Goal: Communication & Community: Answer question/provide support

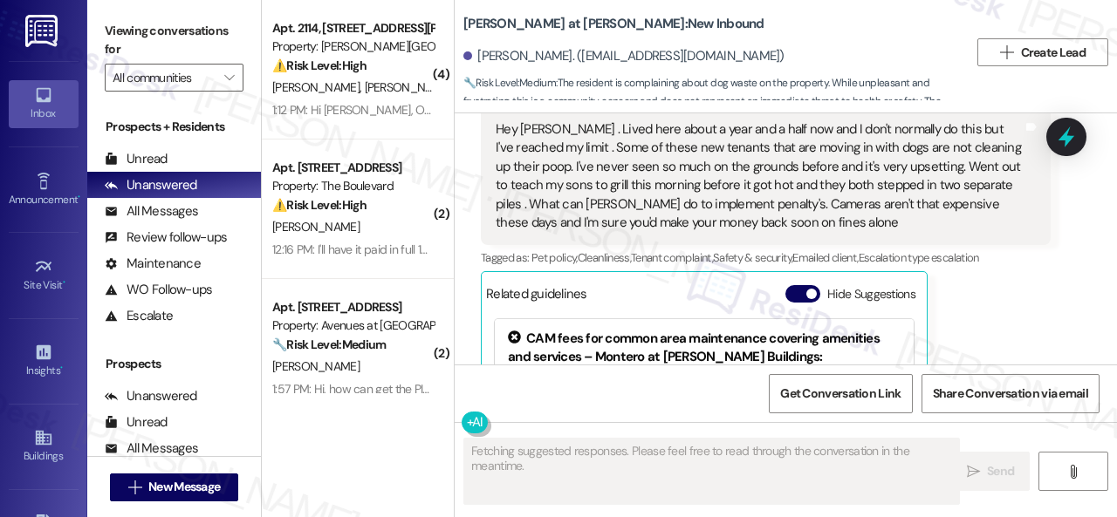
scroll to position [2472, 0]
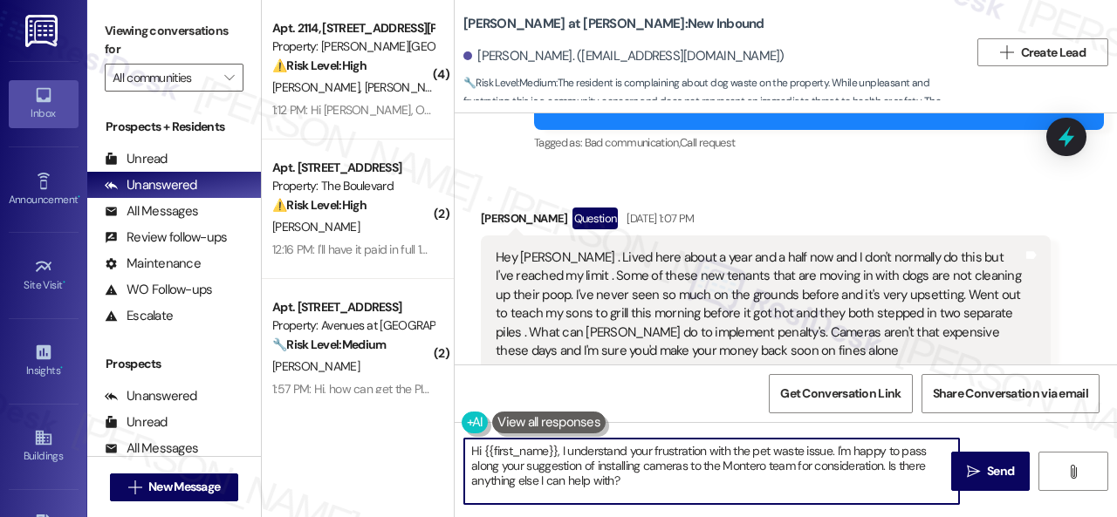
drag, startPoint x: 622, startPoint y: 478, endPoint x: 434, endPoint y: 428, distance: 194.9
click at [434, 428] on div "( 4 ) Apt. 2114, [STREET_ADDRESS][PERSON_NAME] Property: [PERSON_NAME] Ranch ⚠️…" at bounding box center [689, 258] width 855 height 517
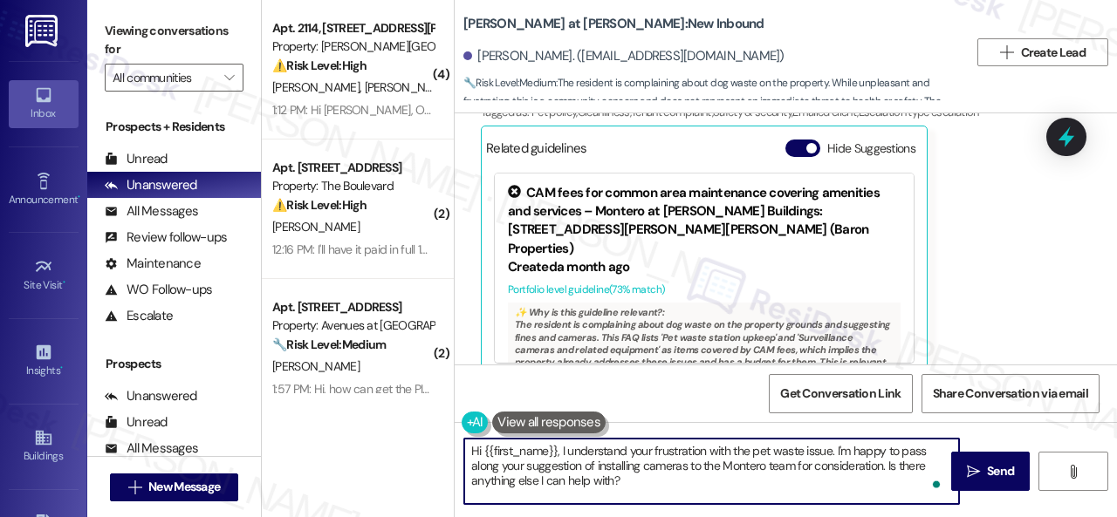
scroll to position [2995, 0]
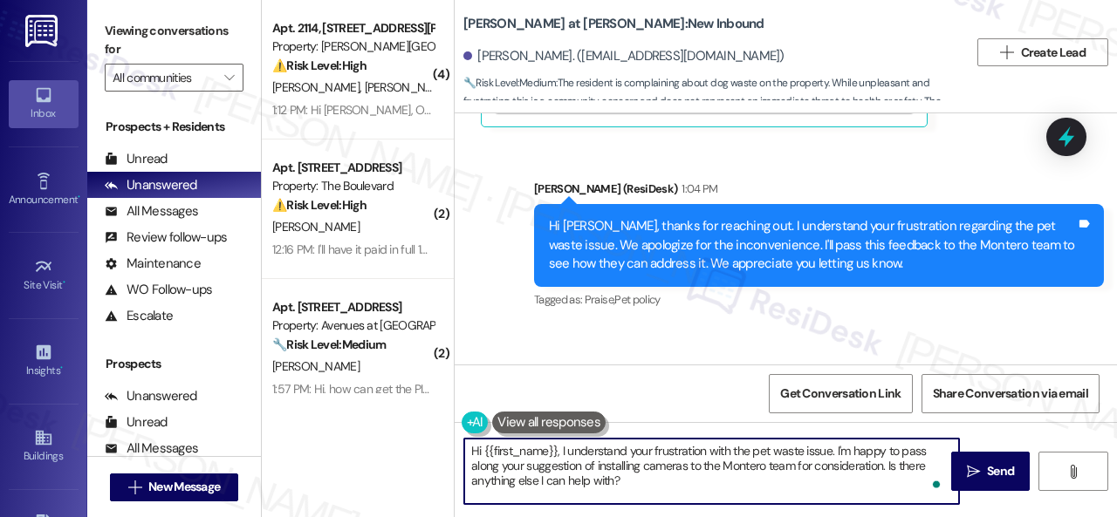
paste textarea "ello! The site team thanks you for bringing it to their attention. They stated …"
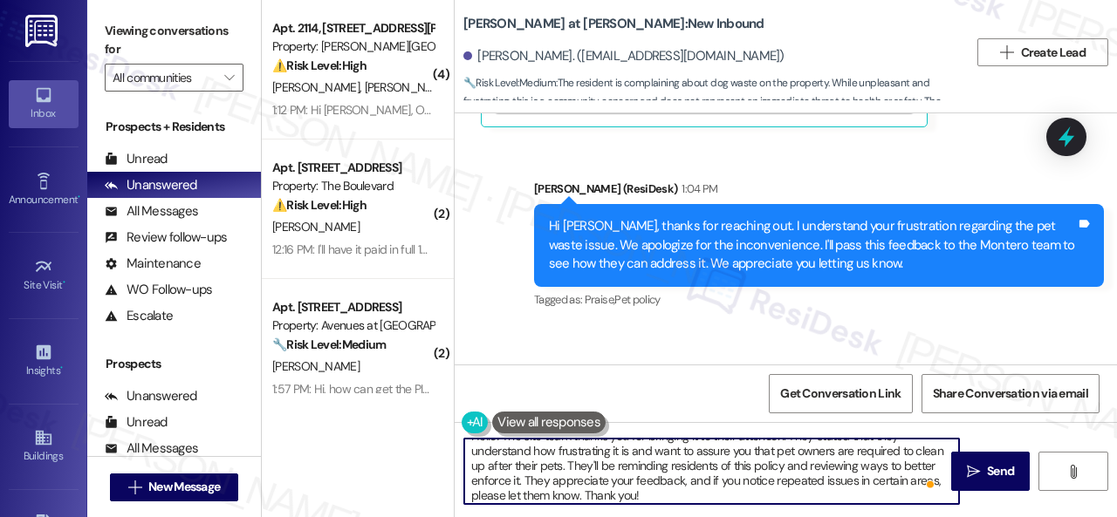
scroll to position [19, 0]
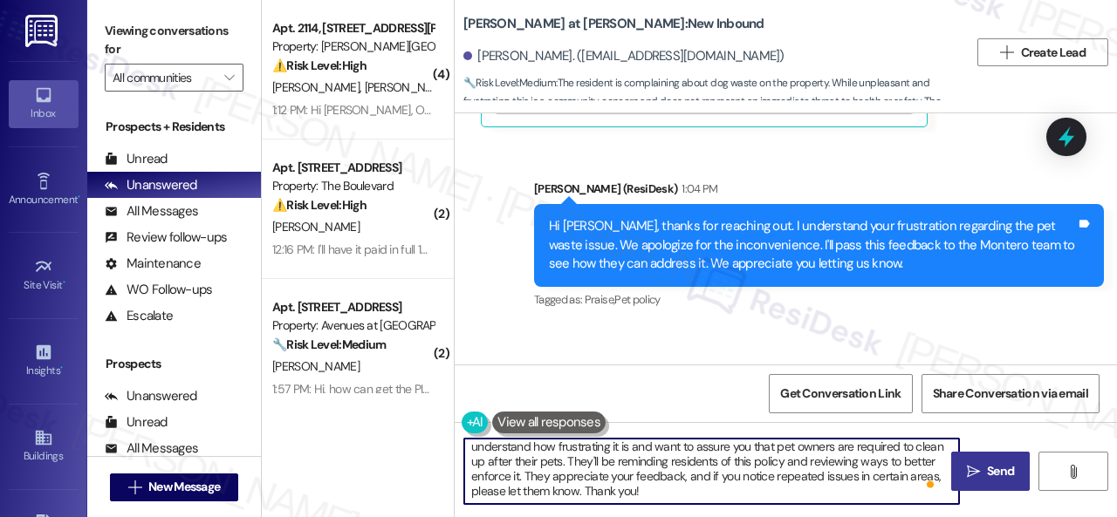
type textarea "Hello! The site team thanks you for bringing it to their attention. They stated…"
click at [970, 480] on span " Send" at bounding box center [990, 471] width 55 height 18
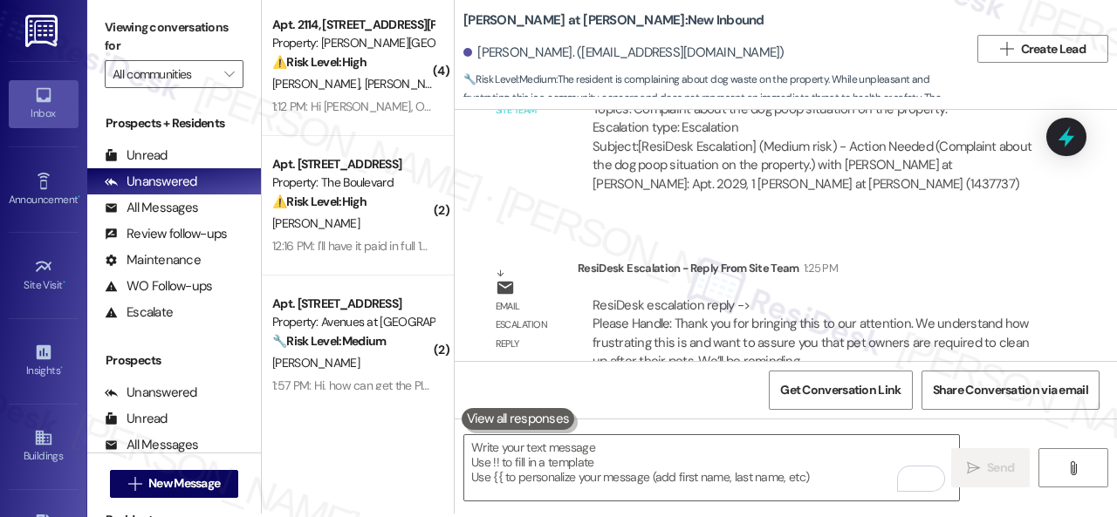
scroll to position [5, 0]
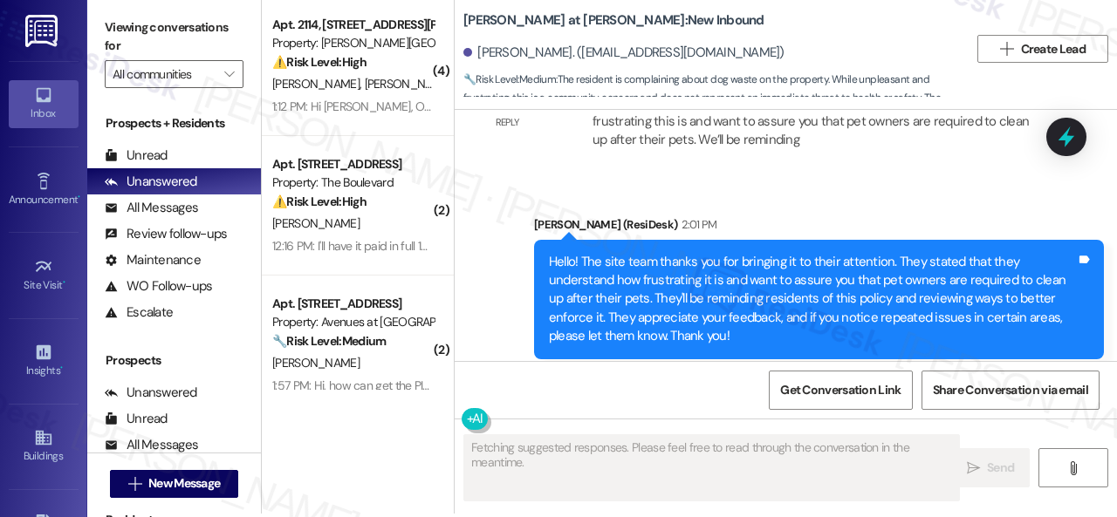
scroll to position [5, 0]
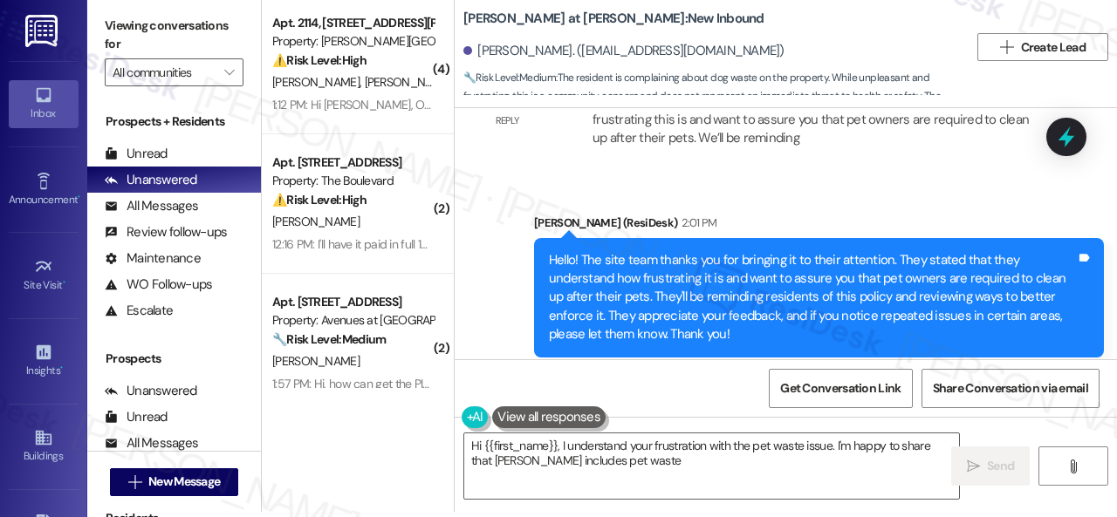
type textarea "Hi {{first_name}}, I understand your frustration with the pet waste issue. I'm …"
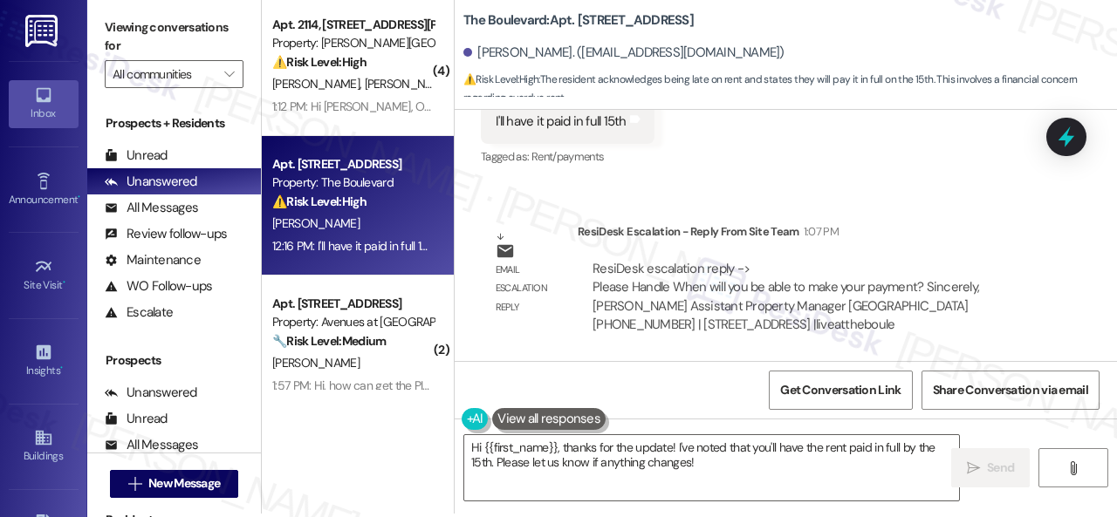
scroll to position [5, 0]
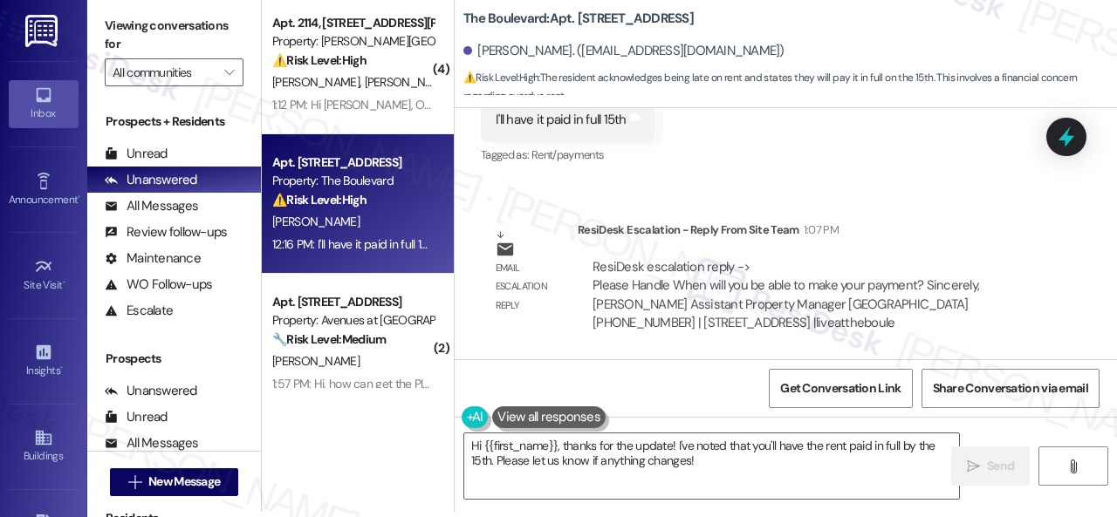
click at [528, 184] on div "Survey, sent via SMS Residesk Automated Survey Sep 24, 2024 at 12:39 PM Hi Rich…" at bounding box center [786, 233] width 662 height 251
click at [564, 446] on textarea "Hi {{first_name}}, thanks for the update! I've noted that you'll have the rent …" at bounding box center [711, 466] width 495 height 65
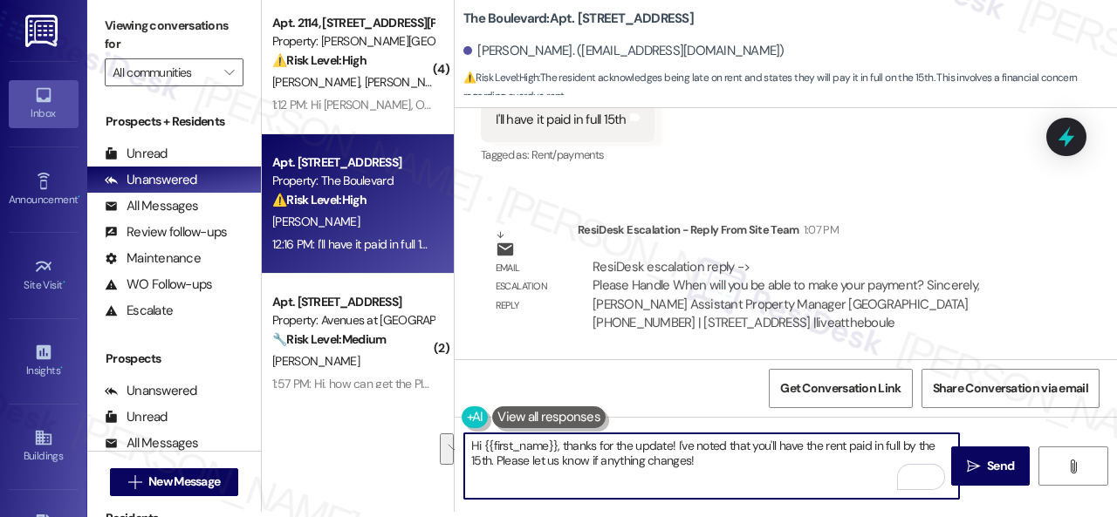
drag, startPoint x: 560, startPoint y: 442, endPoint x: 715, endPoint y: 460, distance: 156.3
click at [715, 460] on textarea "Hi {{first_name}}, thanks for the update! I've noted that you'll have the rent …" at bounding box center [711, 466] width 495 height 65
paste textarea "Thanks for updating us on your payment plan! We appreciate you letting us know.…"
click at [562, 446] on textarea "Hi {{first_name}}, Thanks for updating us on your payment plan! We appreciate y…" at bounding box center [711, 466] width 495 height 65
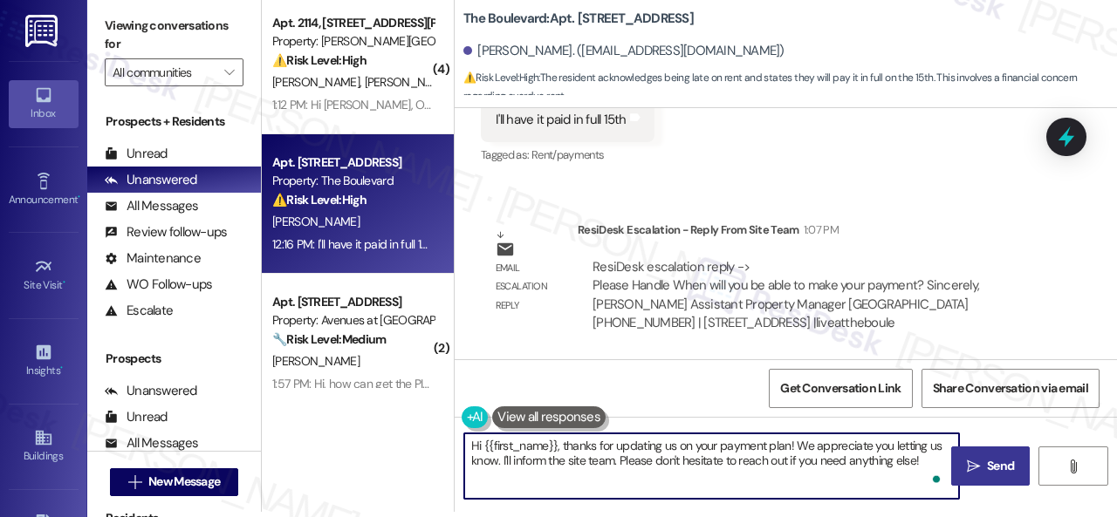
type textarea "Hi {{first_name}}, thanks for updating us on your payment plan! We appreciate y…"
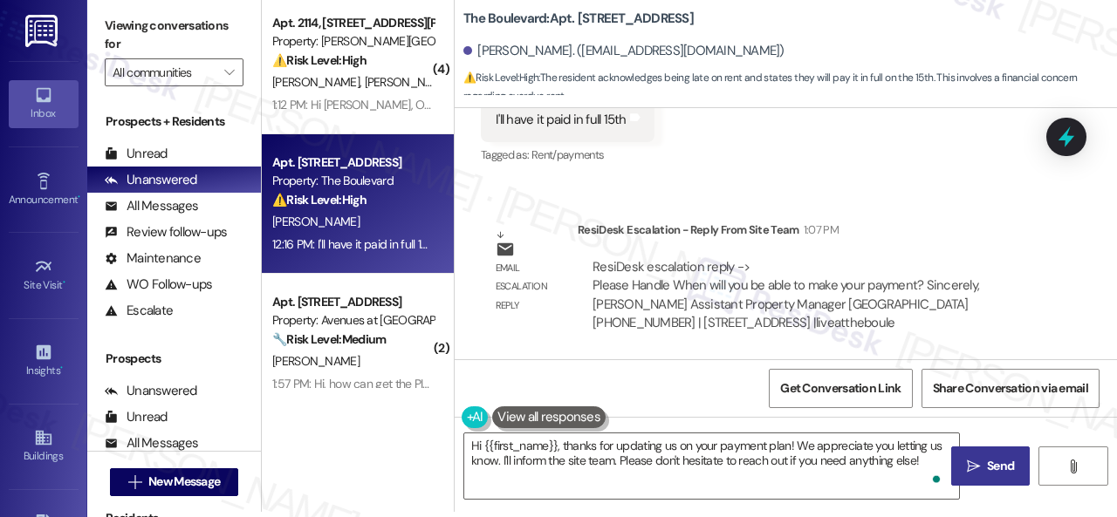
click at [983, 458] on span "Send" at bounding box center [1000, 466] width 34 height 18
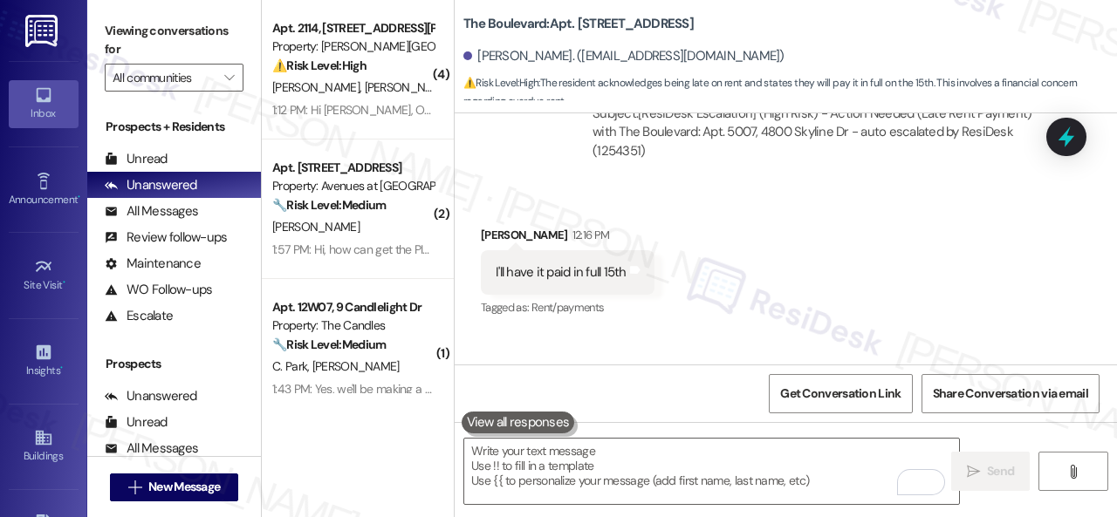
scroll to position [4336, 0]
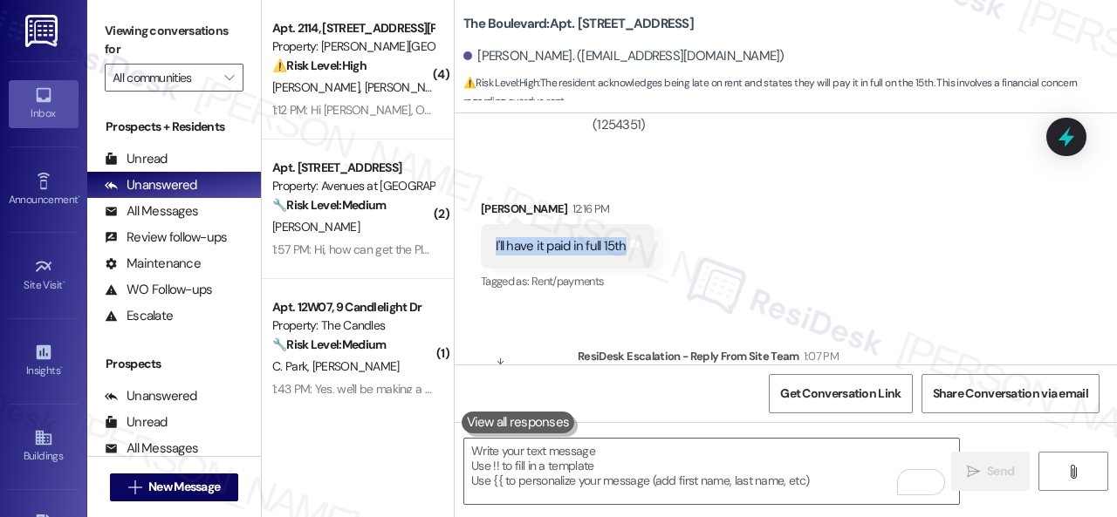
drag, startPoint x: 488, startPoint y: 245, endPoint x: 622, endPoint y: 250, distance: 134.5
click at [622, 250] on div "I'll have it paid in full 15th Tags and notes" at bounding box center [568, 246] width 174 height 44
copy div "I'll have it paid in full 15th"
click at [762, 184] on div "Received via SMS Richard Cunningham 12:16 PM I'll have it paid in full 15th Tag…" at bounding box center [786, 234] width 662 height 147
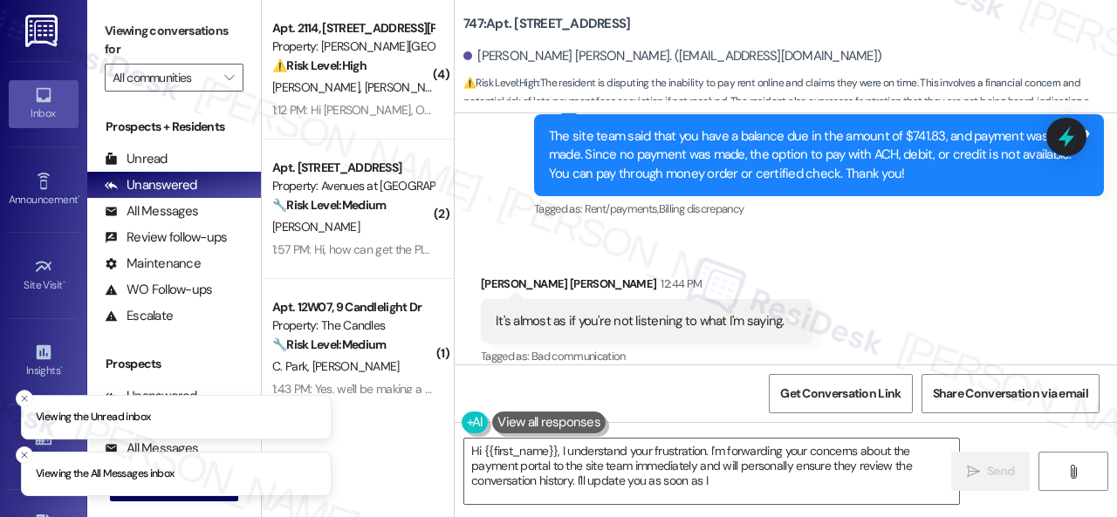
scroll to position [16400, 0]
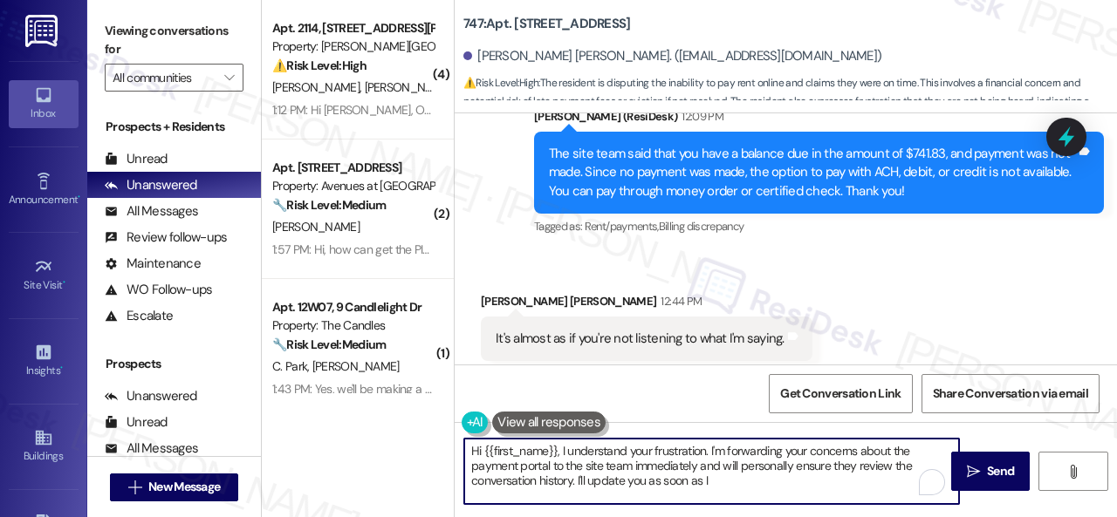
drag, startPoint x: 561, startPoint y: 448, endPoint x: 871, endPoint y: 479, distance: 311.3
click at [871, 479] on textarea "Hi {{first_name}}, I understand your frustration. I'm forwarding your concerns …" at bounding box center [711, 471] width 495 height 65
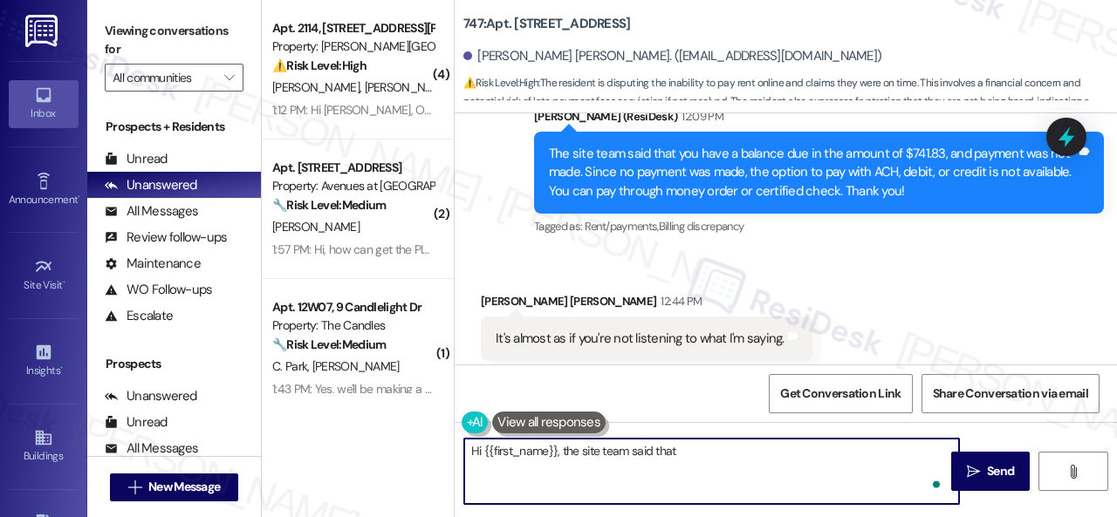
paste textarea "they understand your concern and want to clarify the account history. August re…"
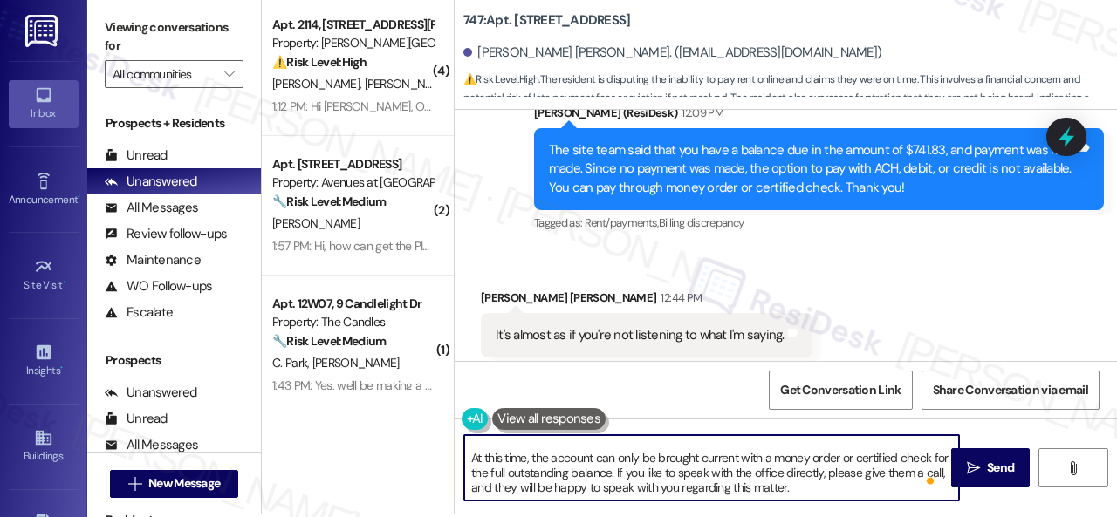
scroll to position [5, 0]
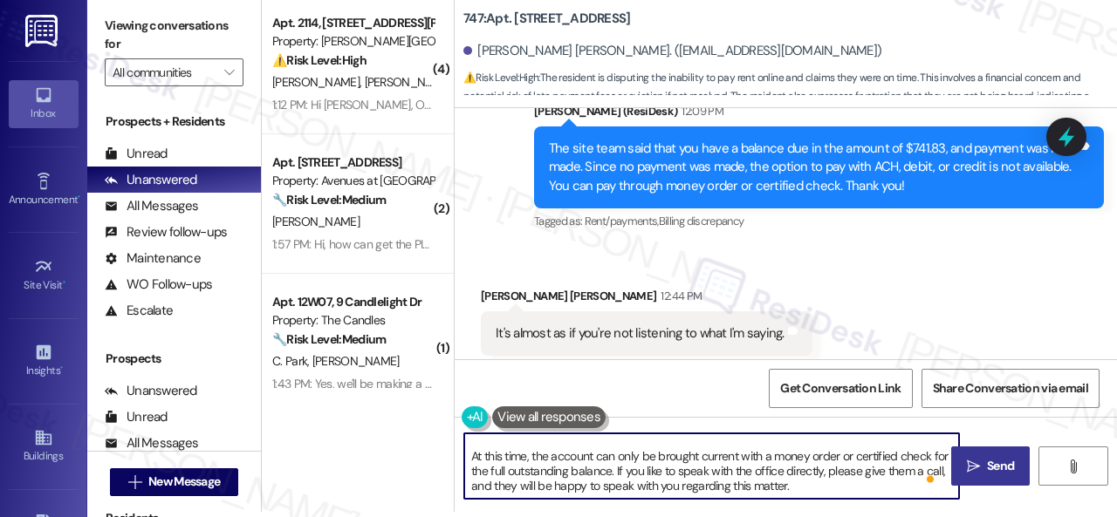
type textarea "Hi {{first_name}}, the site team said that they understand your concern and wan…"
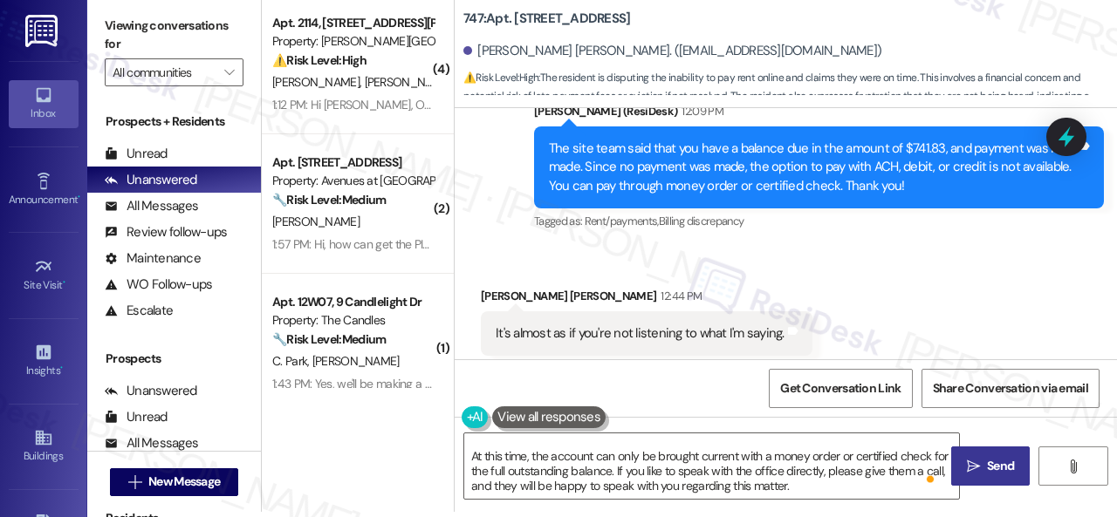
click at [992, 476] on button " Send" at bounding box center [990, 466] width 79 height 39
